Goal: Download file/media

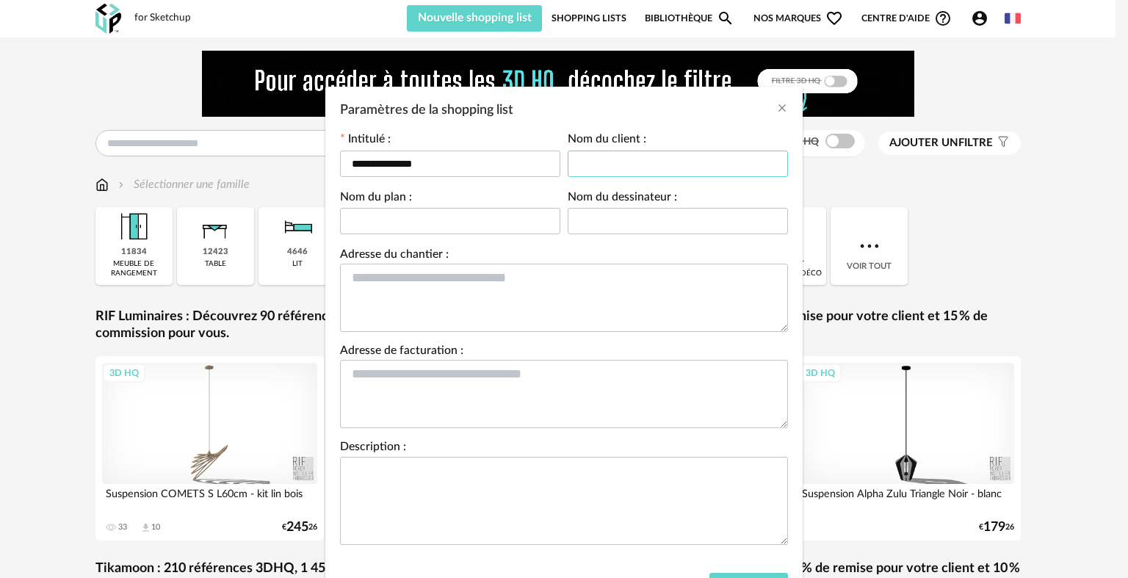
click at [608, 159] on input "Paramètres de la shopping list" at bounding box center [678, 164] width 220 height 26
type input "*"
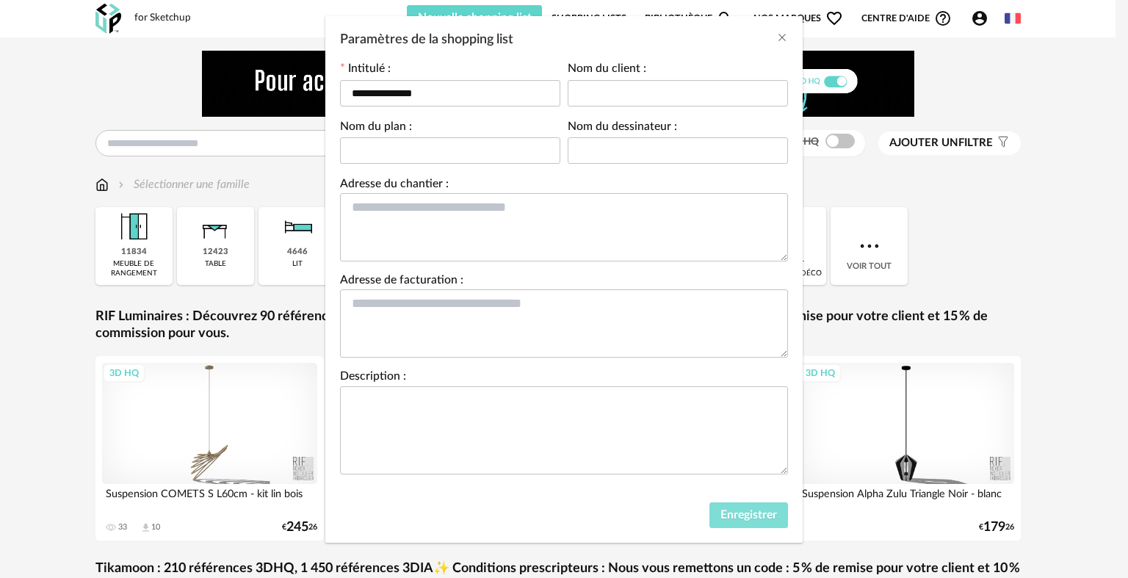
click at [738, 509] on span "Enregistrer" at bounding box center [749, 515] width 57 height 12
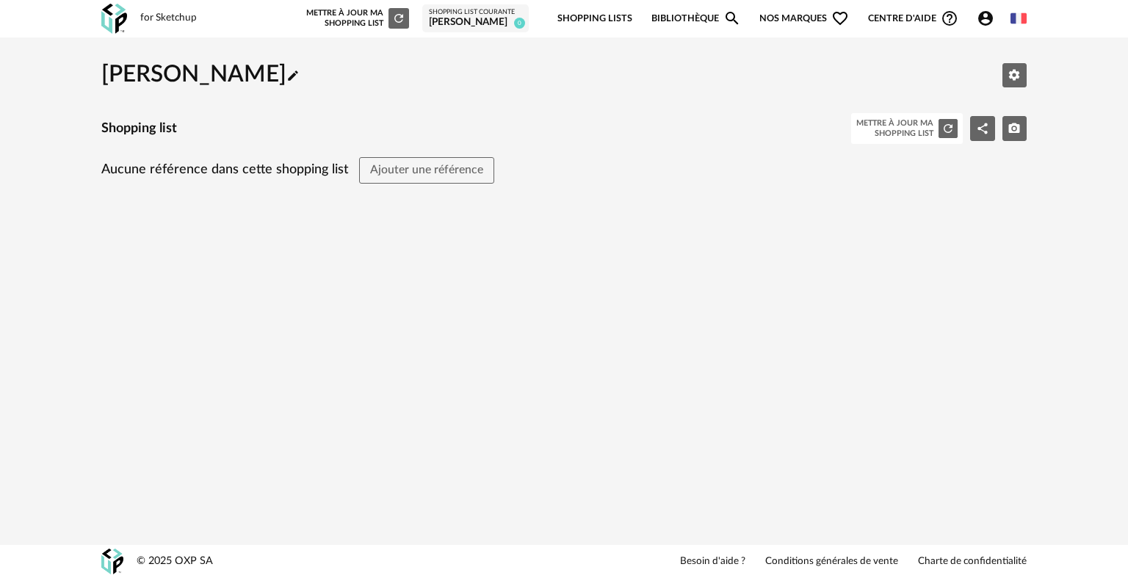
click at [112, 12] on img at bounding box center [114, 19] width 26 height 30
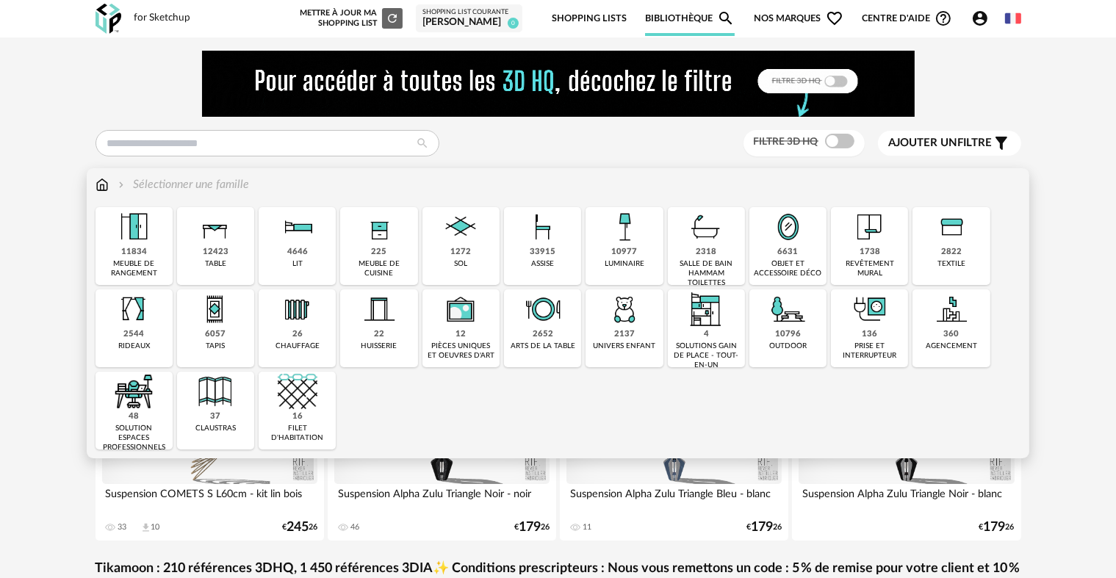
click at [474, 249] on div "1272 sol" at bounding box center [460, 246] width 77 height 78
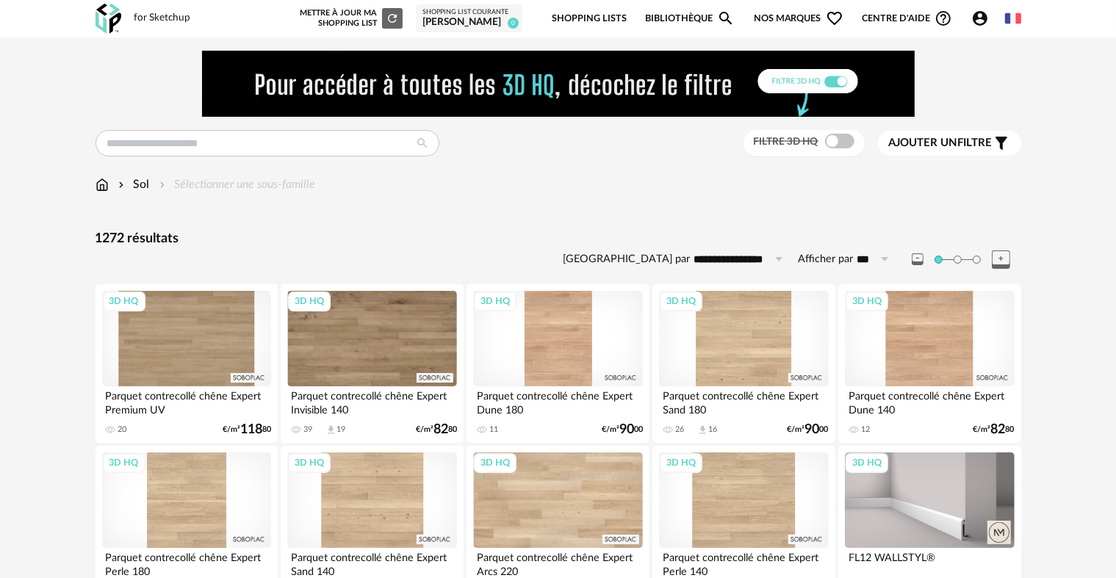
click at [850, 151] on div "Filtre 3D HQ" at bounding box center [803, 143] width 121 height 27
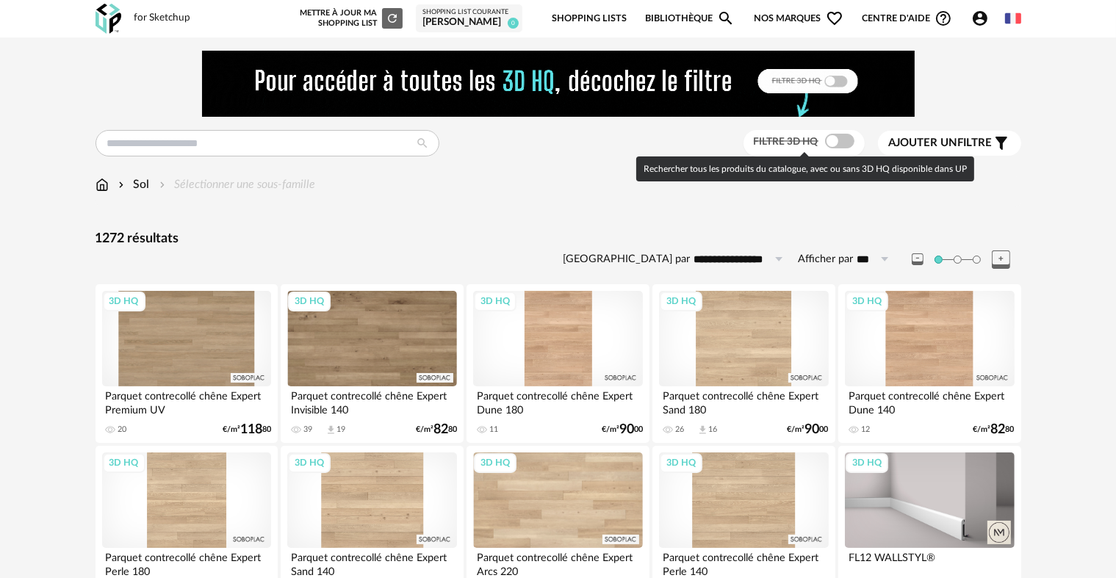
click at [846, 145] on span at bounding box center [839, 141] width 29 height 15
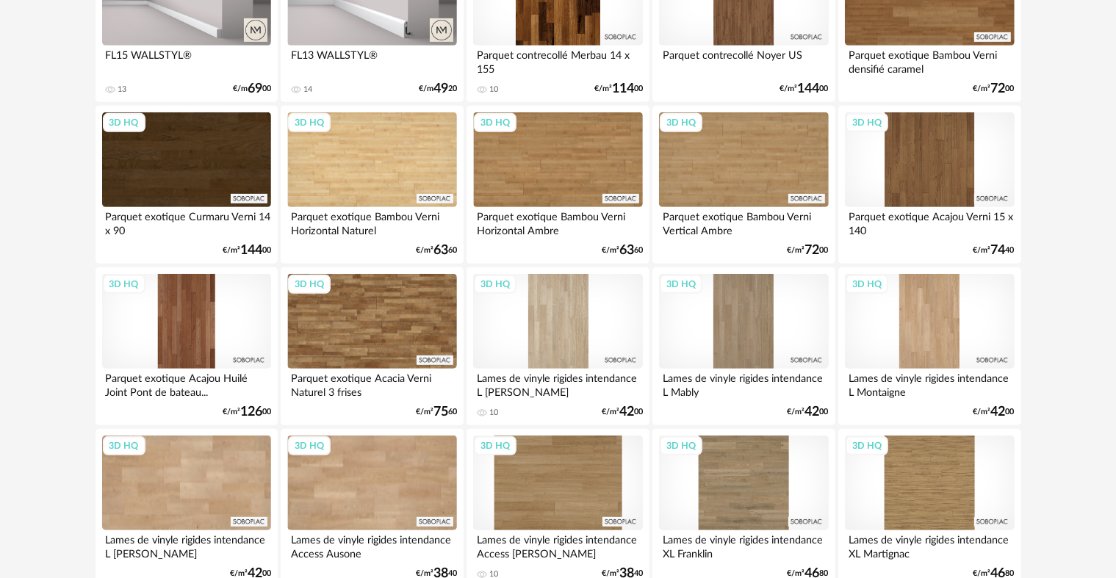
scroll to position [683, 0]
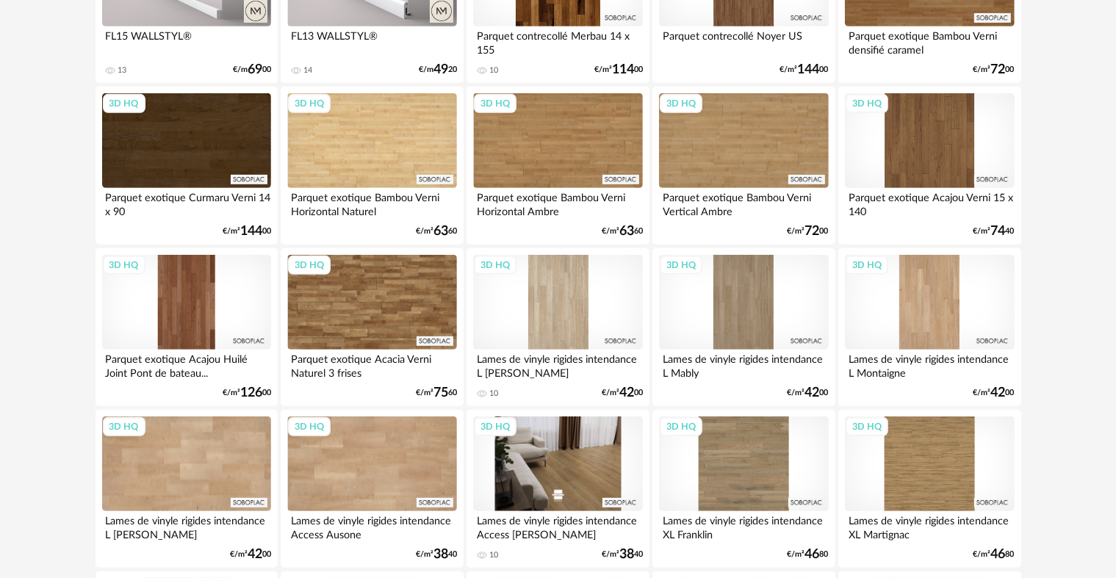
click at [604, 479] on div "3D HQ" at bounding box center [557, 463] width 169 height 95
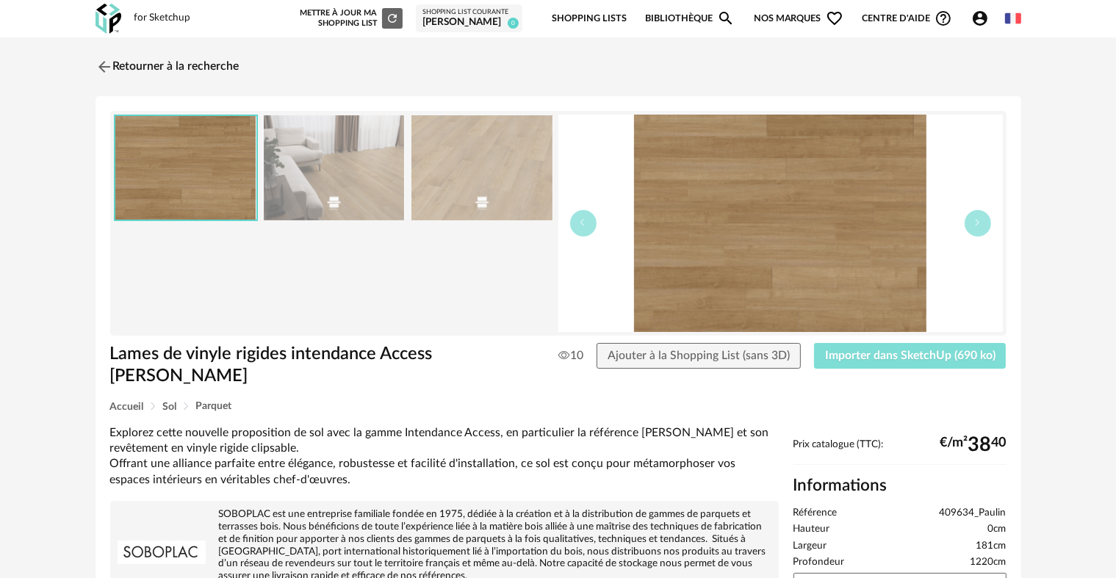
click at [922, 364] on button "Importer dans SketchUp (690 ko)" at bounding box center [910, 356] width 192 height 26
